Goal: Task Accomplishment & Management: Manage account settings

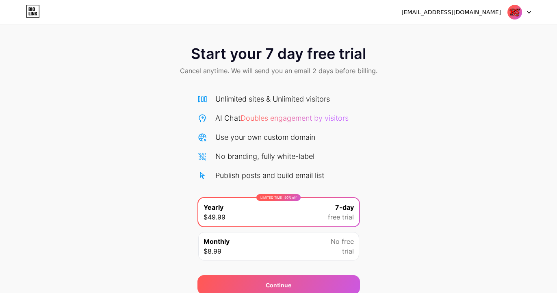
click at [510, 7] on img at bounding box center [514, 11] width 15 height 15
click at [525, 13] on div at bounding box center [519, 12] width 24 height 15
click at [455, 11] on div "[EMAIL_ADDRESS][DOMAIN_NAME]" at bounding box center [450, 12] width 99 height 9
click at [521, 14] on img at bounding box center [514, 11] width 15 height 15
click at [447, 36] on li "Logout" at bounding box center [480, 33] width 101 height 22
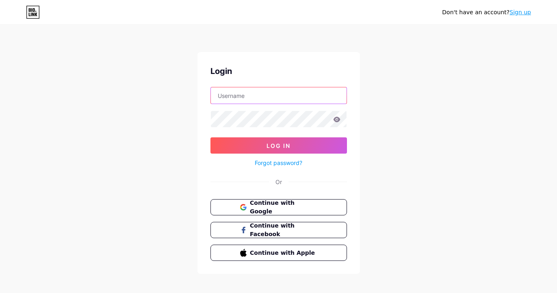
type input "[PERSON_NAME][EMAIL_ADDRESS][DOMAIN_NAME]"
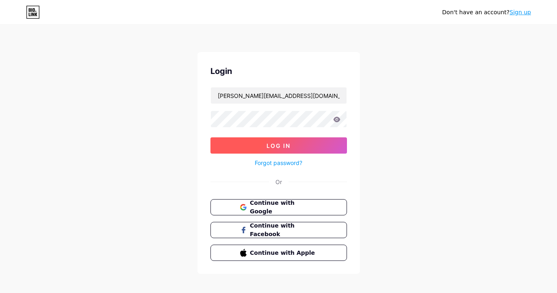
click at [264, 144] on button "Log In" at bounding box center [278, 145] width 136 height 16
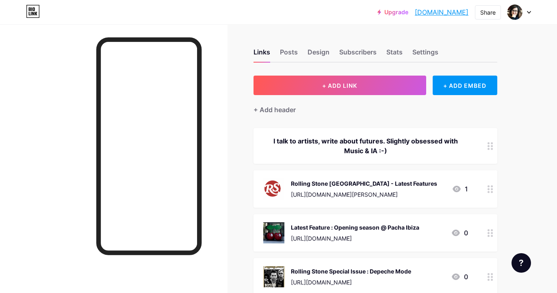
click at [492, 237] on div at bounding box center [490, 232] width 14 height 37
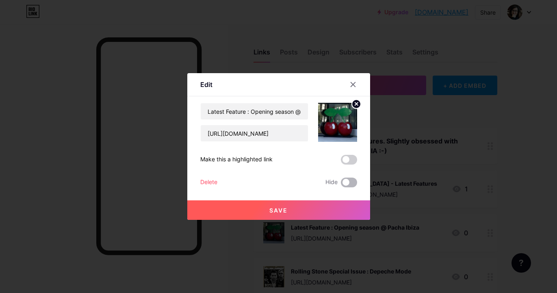
click at [351, 181] on span at bounding box center [349, 182] width 16 height 10
click at [341, 184] on input "checkbox" at bounding box center [341, 184] width 0 height 0
click at [286, 208] on span "Save" at bounding box center [278, 210] width 18 height 7
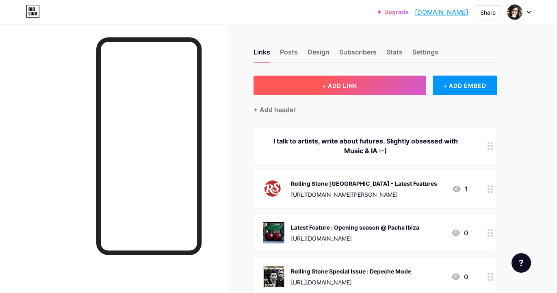
click at [343, 84] on span "+ ADD LINK" at bounding box center [339, 85] width 35 height 7
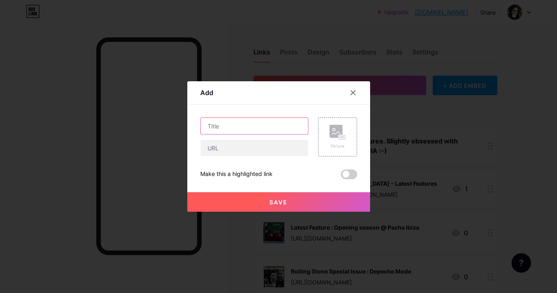
click at [245, 125] on input "text" at bounding box center [254, 126] width 107 height 16
click at [235, 125] on input "text" at bounding box center [254, 126] width 107 height 16
click at [224, 125] on input "text" at bounding box center [254, 126] width 107 height 16
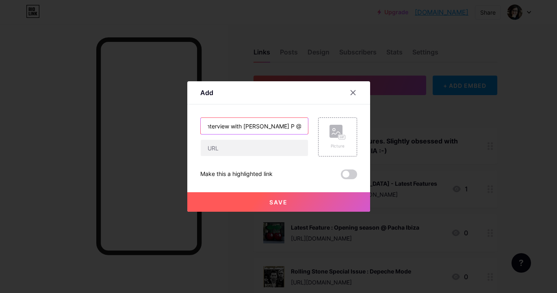
scroll to position [0, 9]
type input "Interview with [PERSON_NAME] P @PachaIbiza"
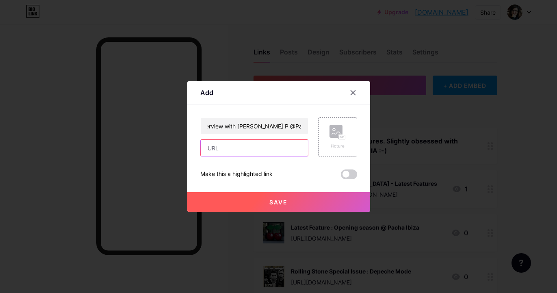
scroll to position [0, 0]
click at [220, 149] on input "text" at bounding box center [254, 148] width 107 height 16
paste input "[URL][DOMAIN_NAME]"
type input "[URL][DOMAIN_NAME]"
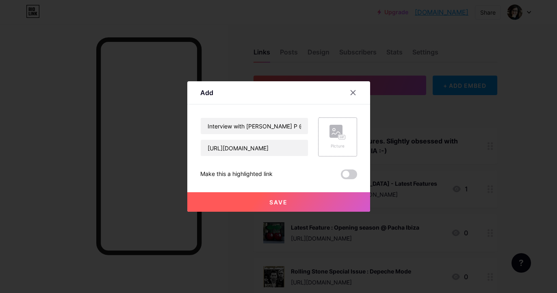
click at [339, 133] on icon at bounding box center [336, 133] width 8 height 2
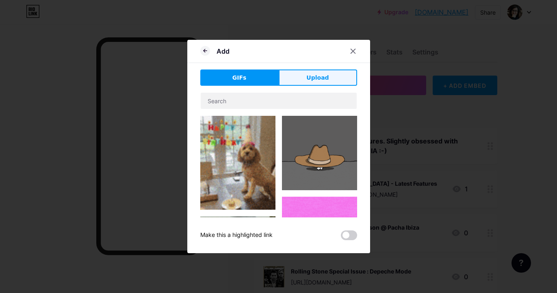
click at [322, 77] on span "Upload" at bounding box center [317, 77] width 22 height 9
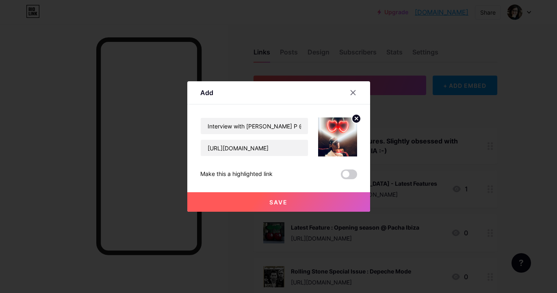
click at [285, 203] on span "Save" at bounding box center [278, 202] width 18 height 7
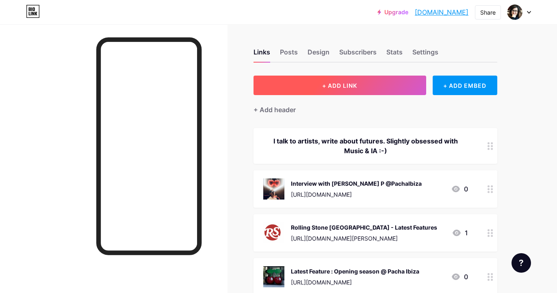
click at [304, 82] on button "+ ADD LINK" at bounding box center [339, 85] width 173 height 19
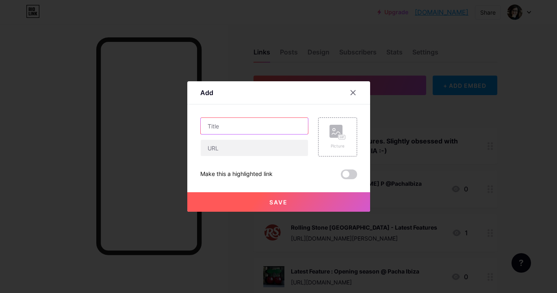
click at [238, 128] on input "text" at bounding box center [254, 126] width 107 height 16
type input "Interview with [PERSON_NAME] for Flower Power @Pacha Ibiza"
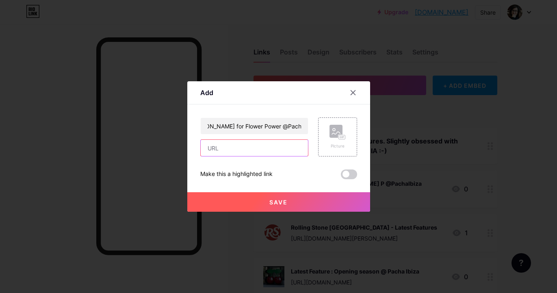
click at [210, 149] on input "text" at bounding box center [254, 148] width 107 height 16
paste input "[URL][DOMAIN_NAME]"
type input "[URL][DOMAIN_NAME]"
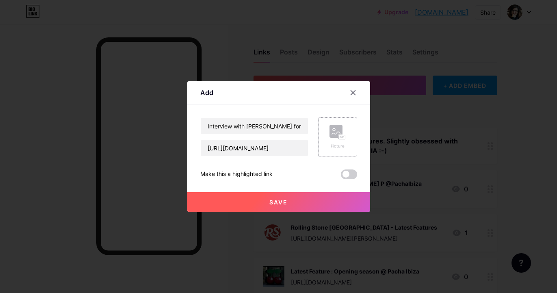
click at [338, 142] on div "Picture" at bounding box center [337, 137] width 16 height 24
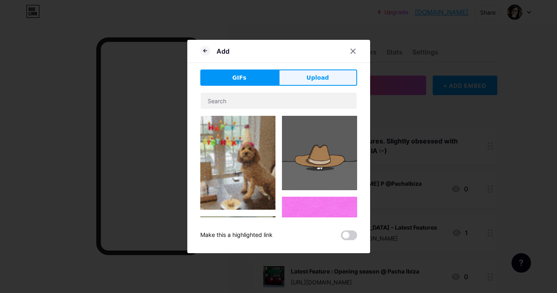
click at [312, 85] on button "Upload" at bounding box center [317, 77] width 78 height 16
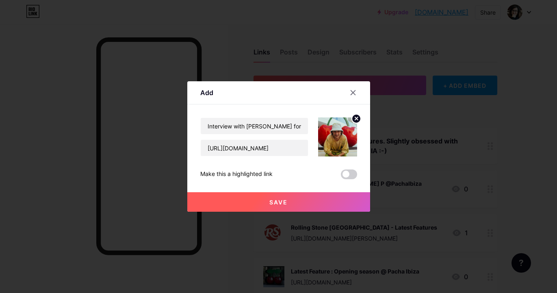
click at [279, 201] on span "Save" at bounding box center [278, 202] width 18 height 7
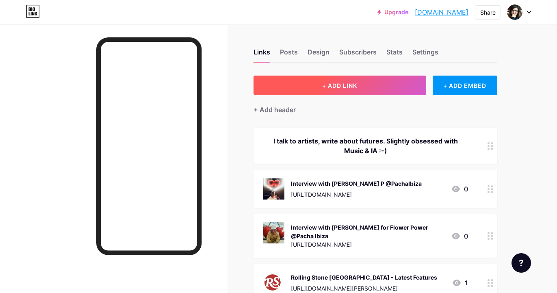
click at [314, 87] on button "+ ADD LINK" at bounding box center [339, 85] width 173 height 19
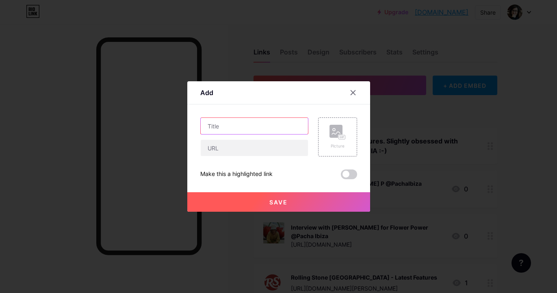
click at [222, 126] on input "text" at bounding box center [254, 126] width 107 height 16
type input "Interview [PERSON_NAME] @AmokMallorca"
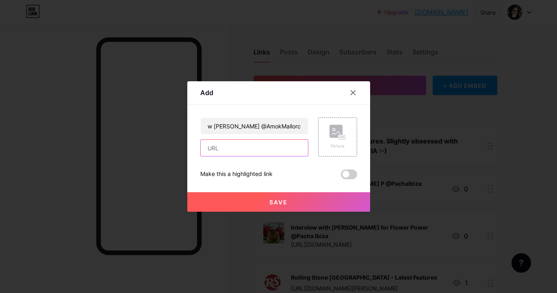
scroll to position [0, 0]
click at [222, 152] on input "text" at bounding box center [254, 148] width 107 height 16
paste input "[URL][DOMAIN_NAME][PERSON_NAME]"
type input "[URL][DOMAIN_NAME][PERSON_NAME]"
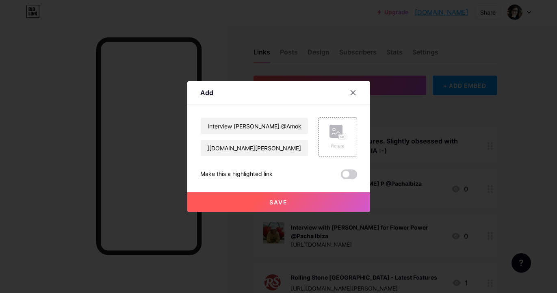
scroll to position [0, 0]
click at [335, 136] on rect at bounding box center [335, 131] width 13 height 13
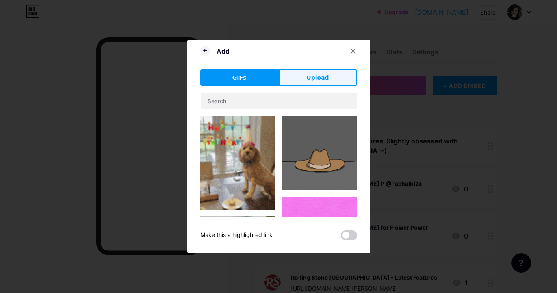
click at [335, 78] on button "Upload" at bounding box center [317, 77] width 78 height 16
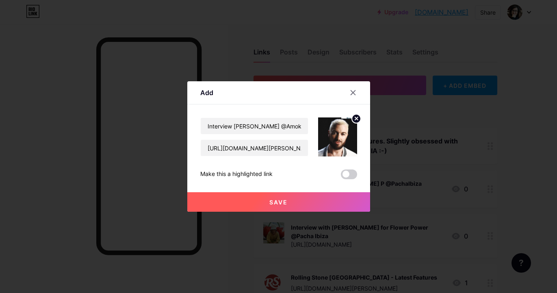
click at [276, 199] on span "Save" at bounding box center [278, 202] width 18 height 7
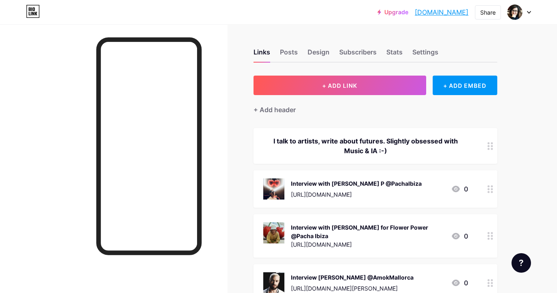
click at [206, 173] on div at bounding box center [113, 170] width 227 height 293
drag, startPoint x: 480, startPoint y: 277, endPoint x: 469, endPoint y: 173, distance: 105.3
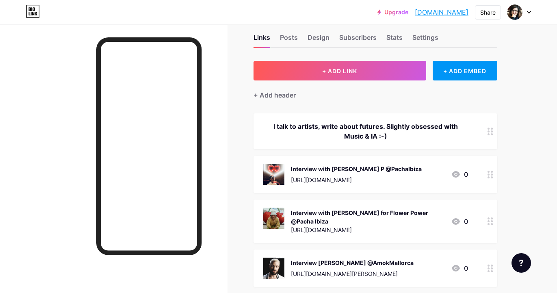
scroll to position [16, 0]
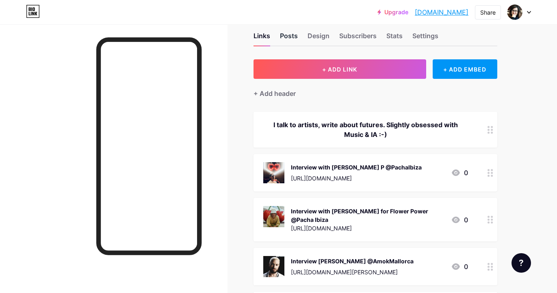
click at [285, 35] on div "Posts" at bounding box center [289, 38] width 18 height 15
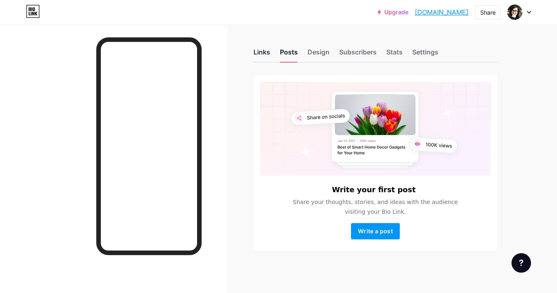
click at [261, 54] on div "Links" at bounding box center [261, 54] width 17 height 15
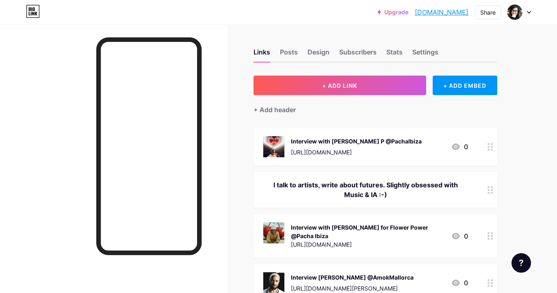
drag, startPoint x: 410, startPoint y: 278, endPoint x: 405, endPoint y: 139, distance: 138.5
click at [486, 278] on div at bounding box center [490, 282] width 14 height 37
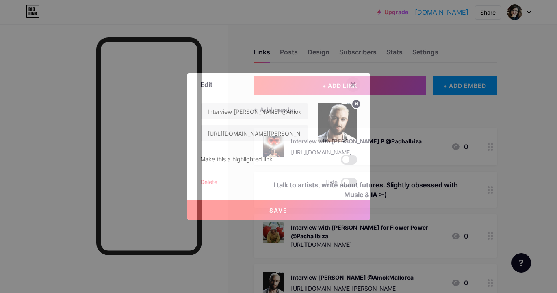
click at [353, 80] on div at bounding box center [352, 84] width 15 height 15
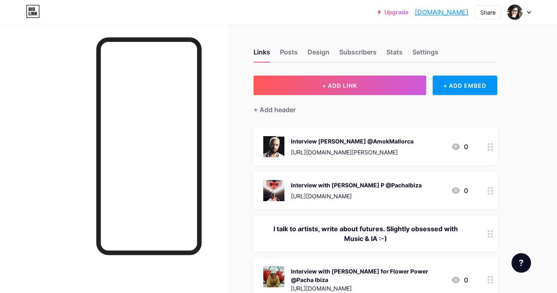
drag, startPoint x: 406, startPoint y: 236, endPoint x: 403, endPoint y: 143, distance: 93.4
drag, startPoint x: 481, startPoint y: 233, endPoint x: 473, endPoint y: 125, distance: 108.7
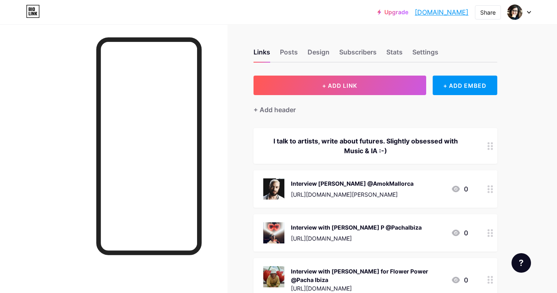
click at [201, 148] on div at bounding box center [113, 170] width 227 height 293
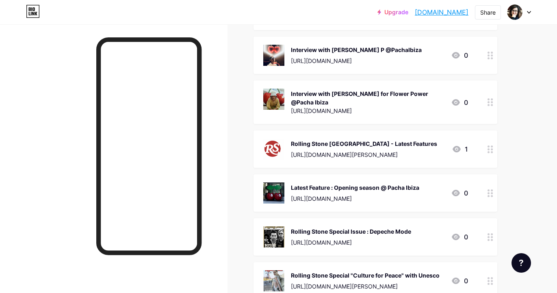
scroll to position [162, 0]
